Goal: Information Seeking & Learning: Find specific page/section

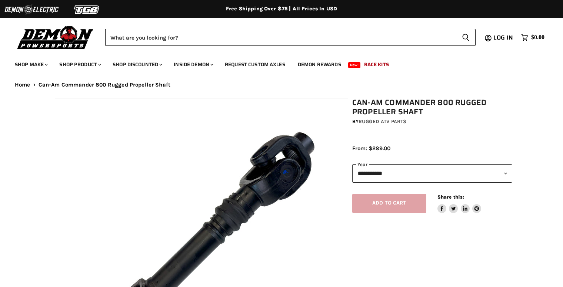
select select "******"
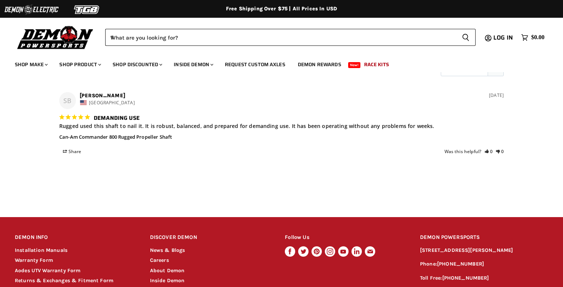
scroll to position [666, 0]
